Goal: Task Accomplishment & Management: Complete application form

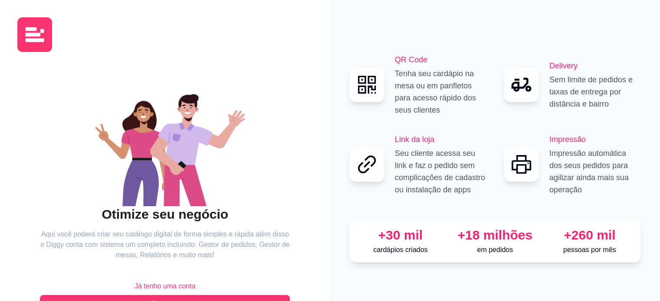
scroll to position [28, 0]
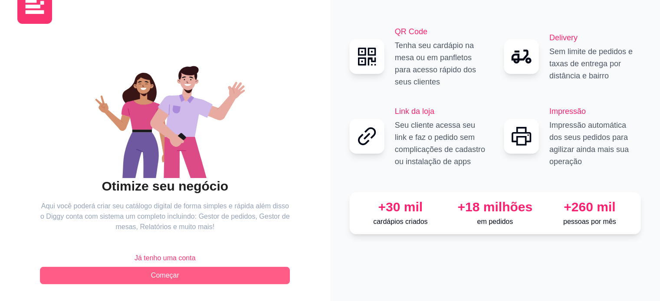
click at [147, 281] on button "Começar" at bounding box center [165, 275] width 250 height 17
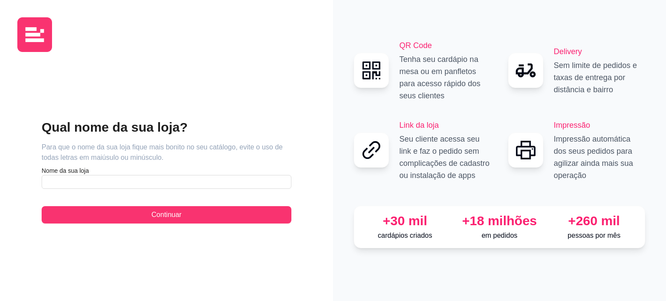
drag, startPoint x: 662, startPoint y: 203, endPoint x: 654, endPoint y: 112, distance: 91.4
click at [654, 112] on html "Qual nome da sua loja? Para que o nome da sua loja fique mais bonito no seu cat…" at bounding box center [333, 150] width 666 height 301
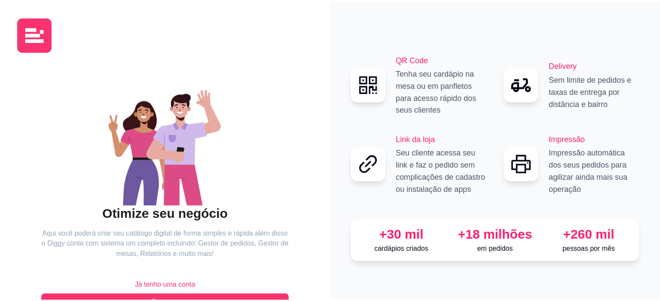
scroll to position [28, 0]
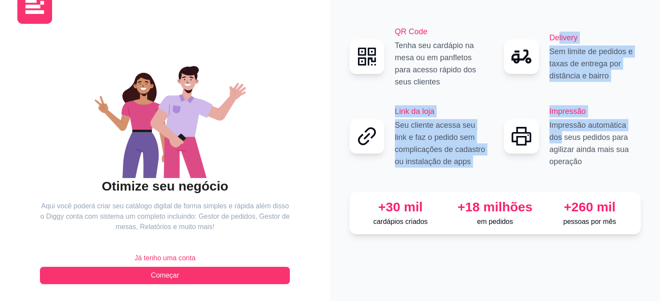
drag, startPoint x: 559, startPoint y: 38, endPoint x: 666, endPoint y: 154, distance: 157.8
click at [659, 154] on html "Otimize seu negócio Aqui você poderá criar seu catálogo digital de forma simple…" at bounding box center [330, 122] width 660 height 301
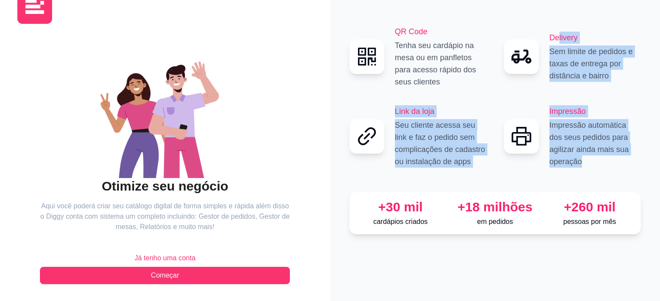
scroll to position [0, 0]
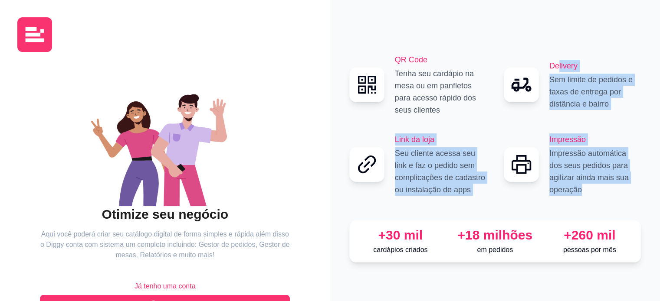
click at [34, 36] on img at bounding box center [34, 34] width 35 height 35
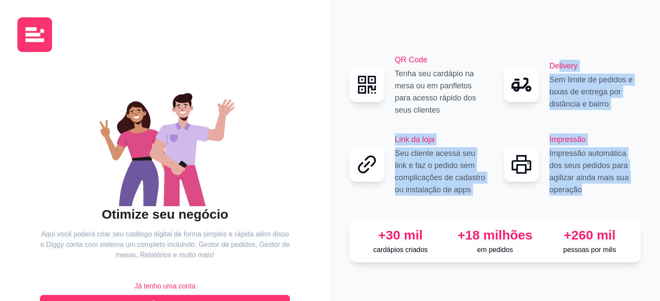
click at [34, 36] on img at bounding box center [34, 34] width 35 height 35
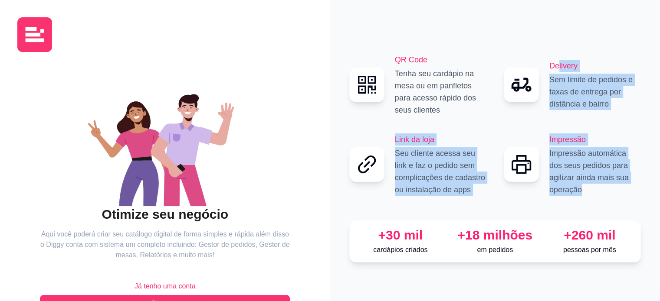
scroll to position [28, 0]
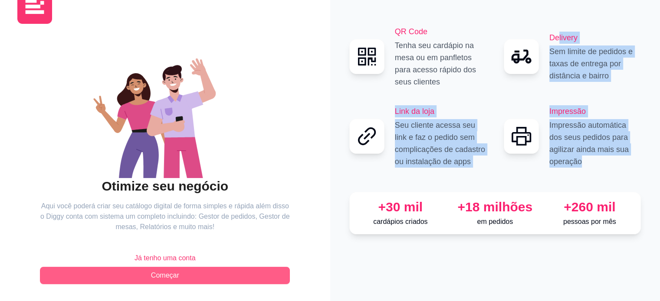
click at [170, 275] on span "Começar" at bounding box center [165, 276] width 28 height 10
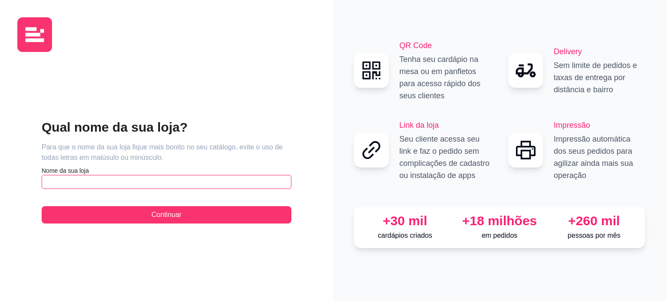
click at [96, 177] on input "text" at bounding box center [167, 182] width 250 height 14
click at [263, 107] on div "Qual nome da sua loja? Para que o nome da sua loja fique mais bonito no seu cat…" at bounding box center [166, 171] width 298 height 225
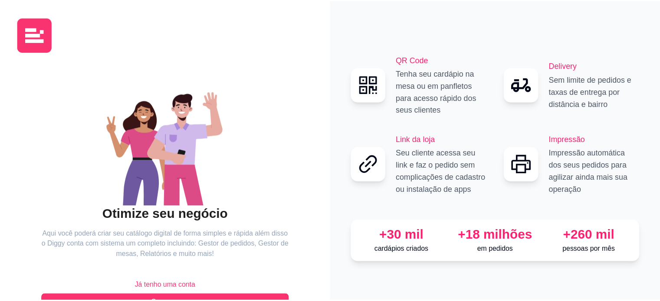
scroll to position [28, 0]
